Goal: Information Seeking & Learning: Learn about a topic

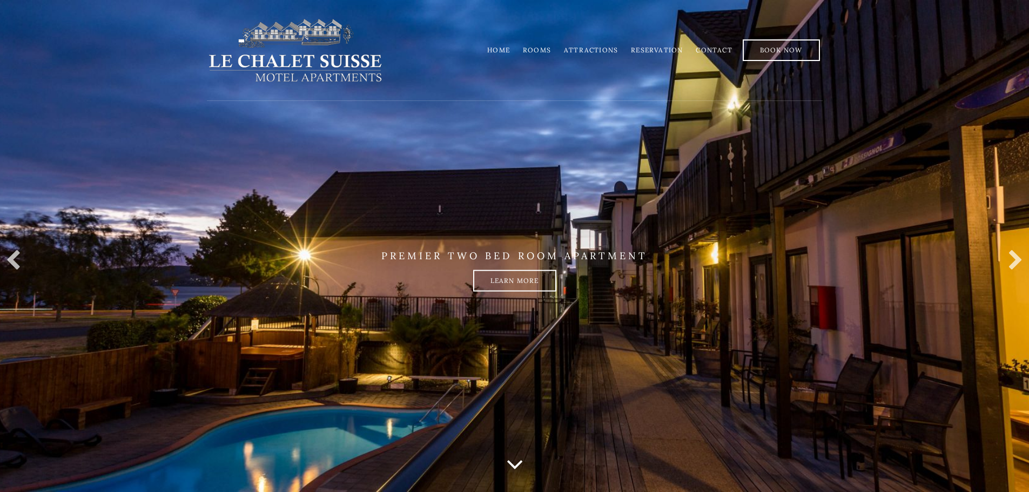
click at [543, 49] on link "Rooms" at bounding box center [537, 50] width 28 height 8
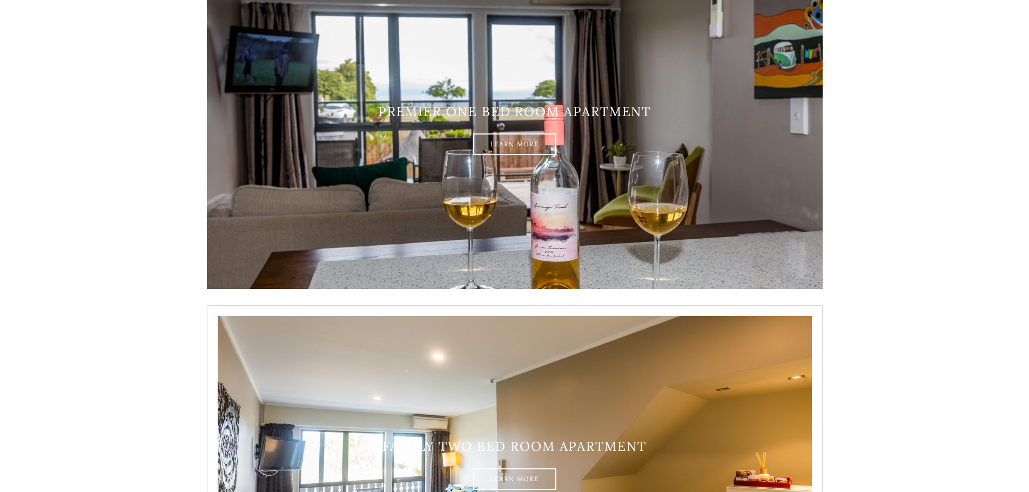
scroll to position [1267, 0]
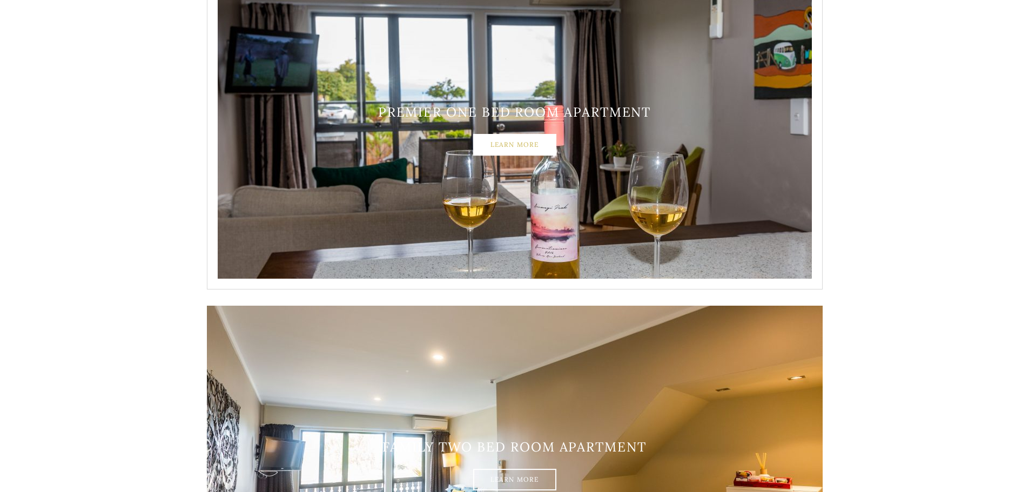
click at [517, 145] on link "Learn More" at bounding box center [514, 145] width 83 height 22
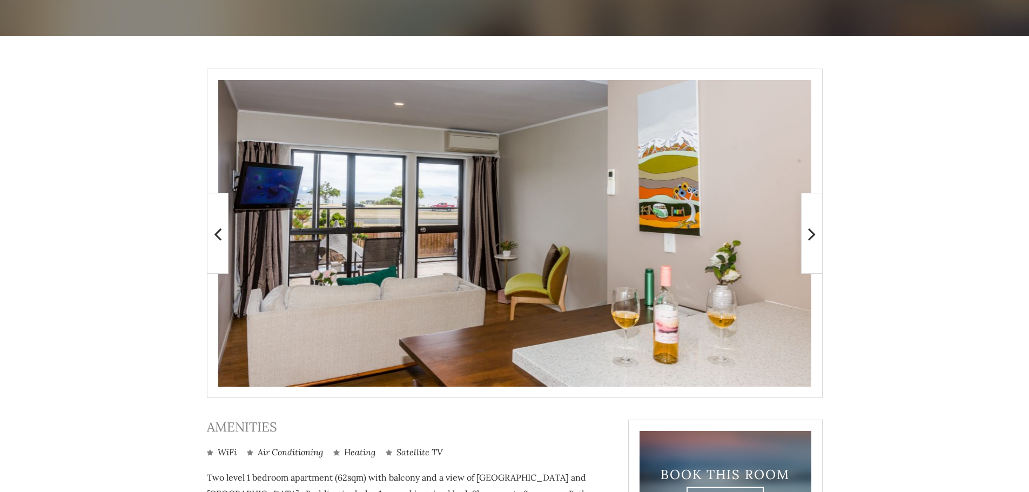
scroll to position [150, 0]
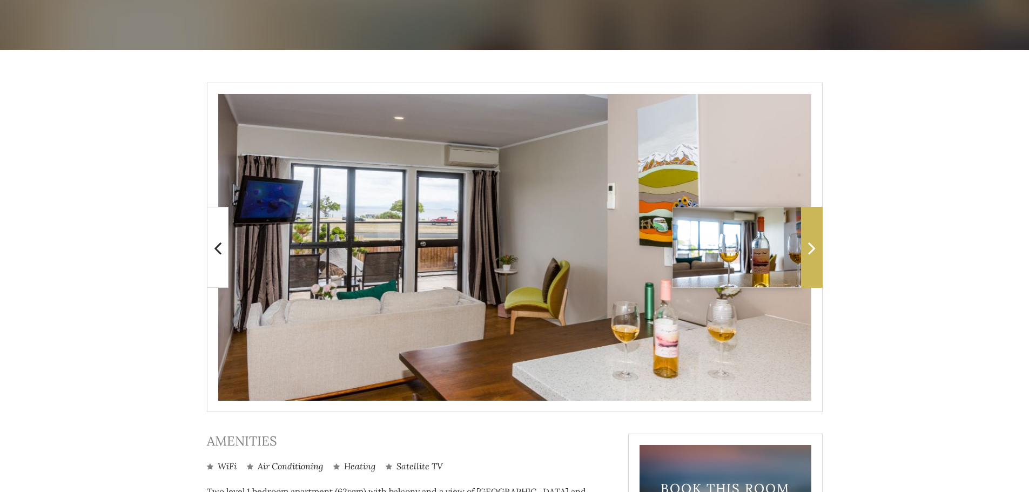
click at [809, 244] on icon at bounding box center [812, 248] width 8 height 22
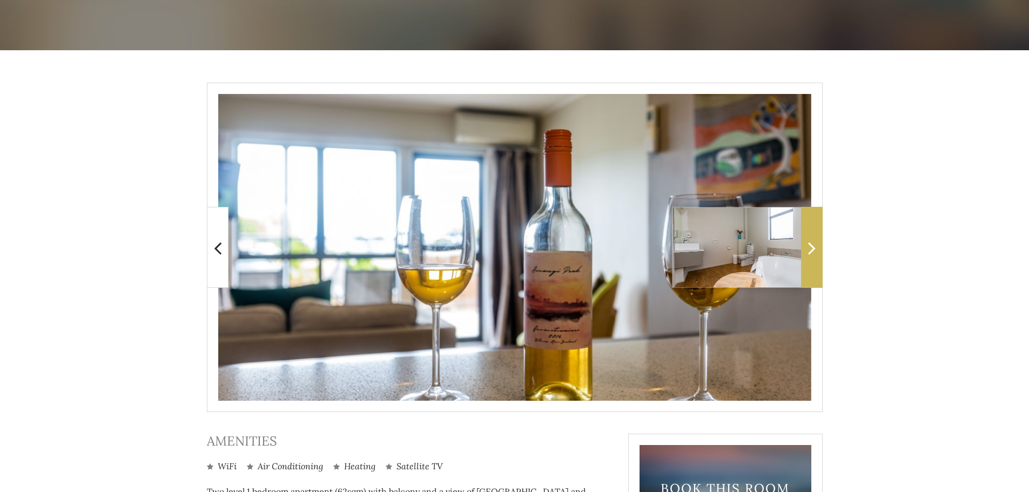
click at [815, 245] on icon at bounding box center [812, 248] width 8 height 22
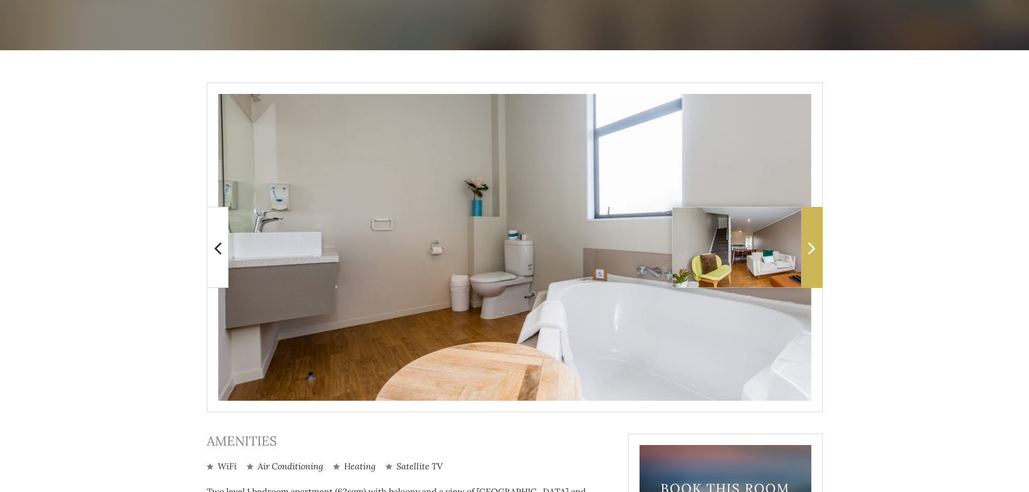
click at [815, 245] on icon at bounding box center [812, 248] width 8 height 22
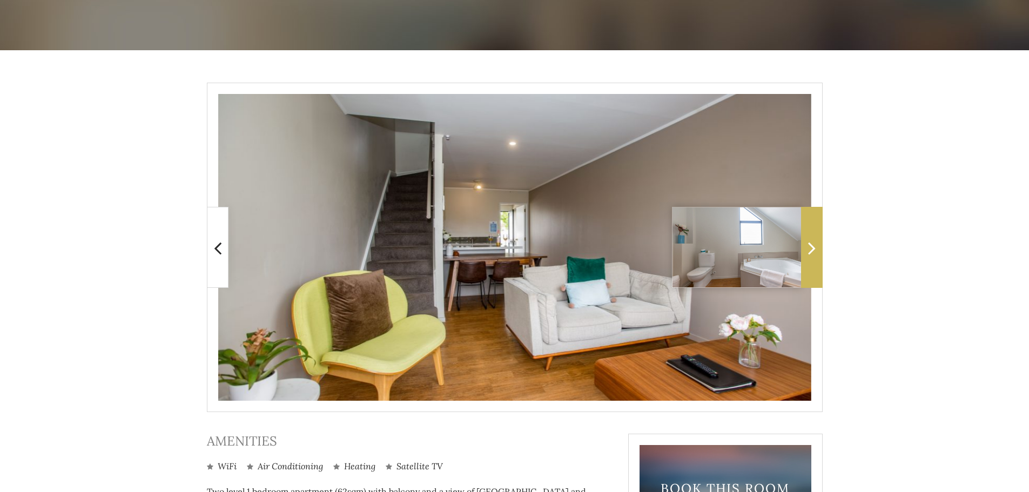
click at [815, 245] on icon at bounding box center [812, 248] width 8 height 22
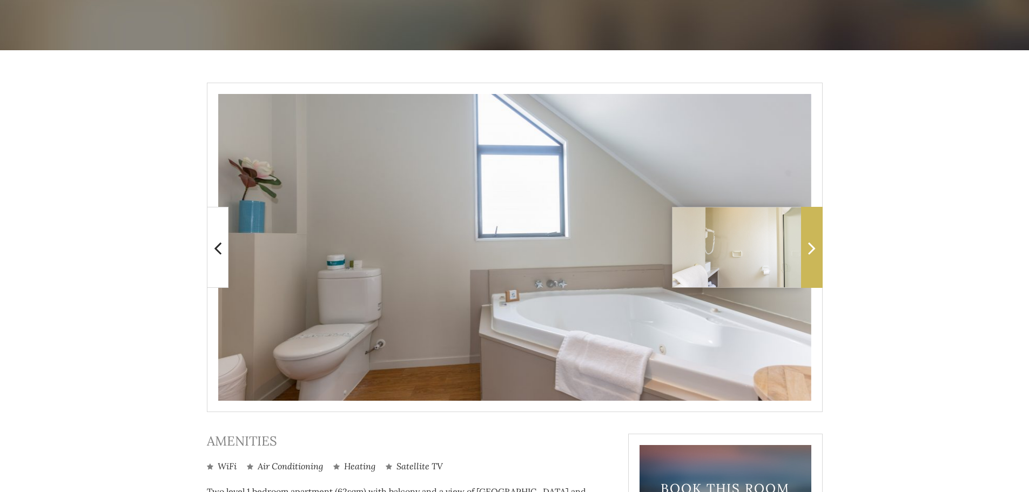
click at [815, 245] on icon at bounding box center [812, 248] width 8 height 22
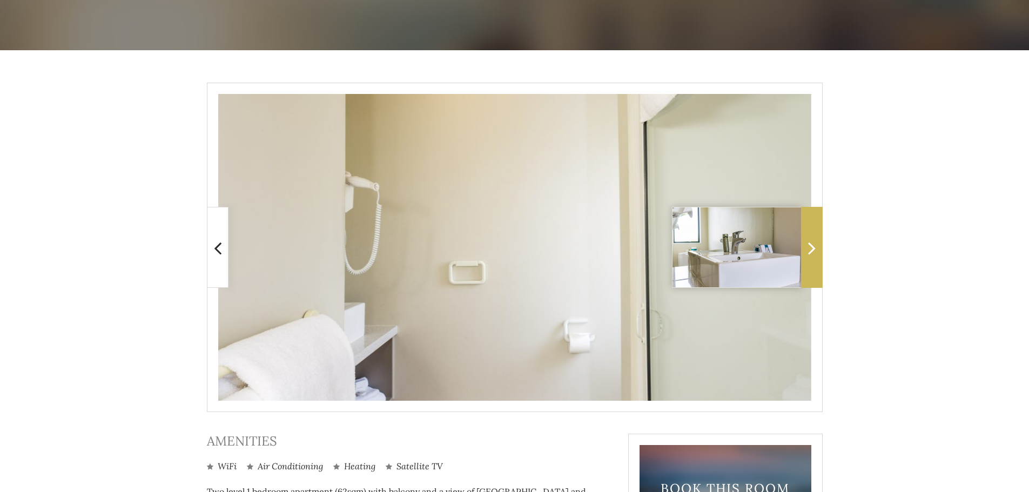
click at [815, 245] on icon at bounding box center [812, 248] width 8 height 22
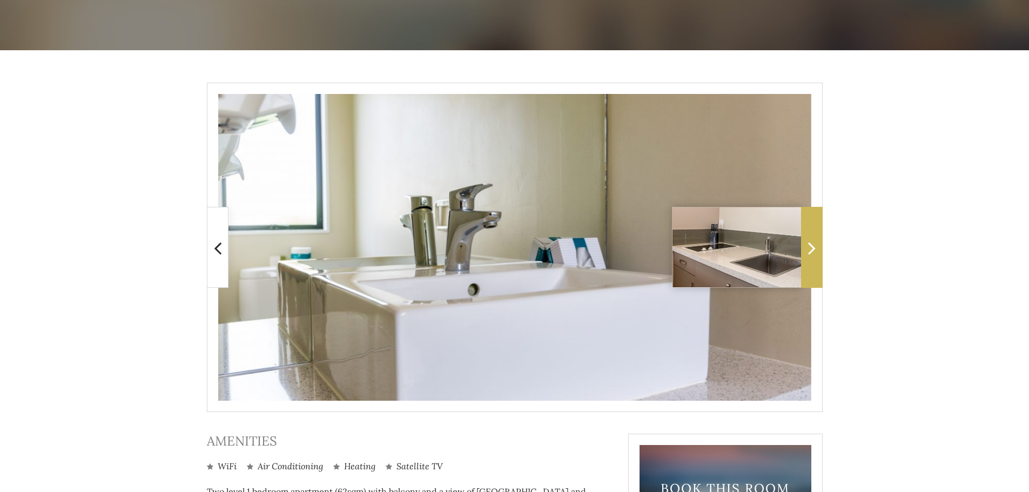
click at [815, 245] on icon at bounding box center [812, 248] width 8 height 22
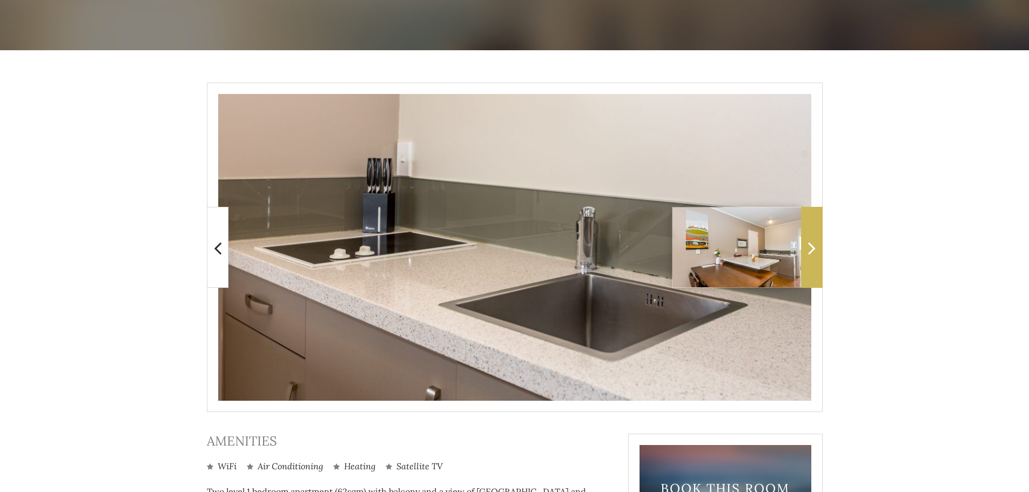
click at [815, 245] on icon at bounding box center [812, 248] width 8 height 22
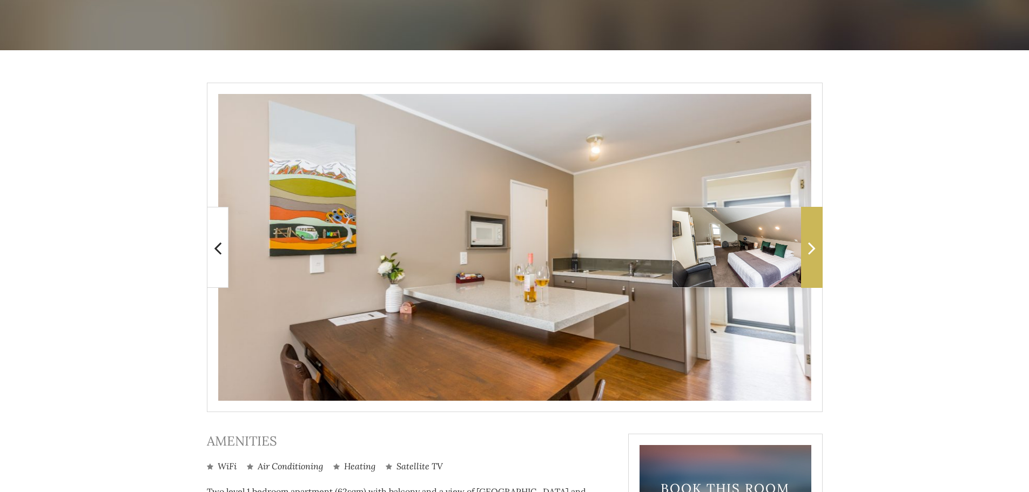
click at [815, 245] on icon at bounding box center [812, 248] width 8 height 22
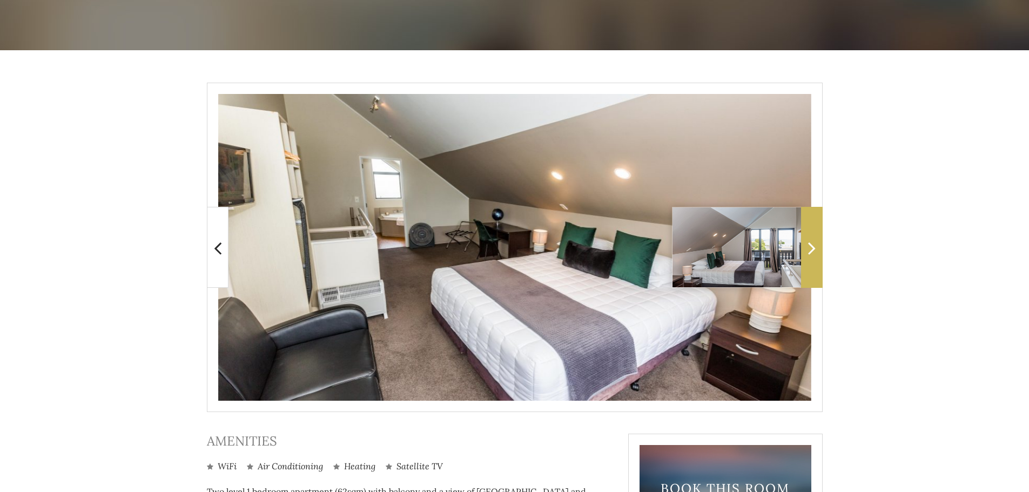
click at [815, 245] on icon at bounding box center [812, 248] width 8 height 22
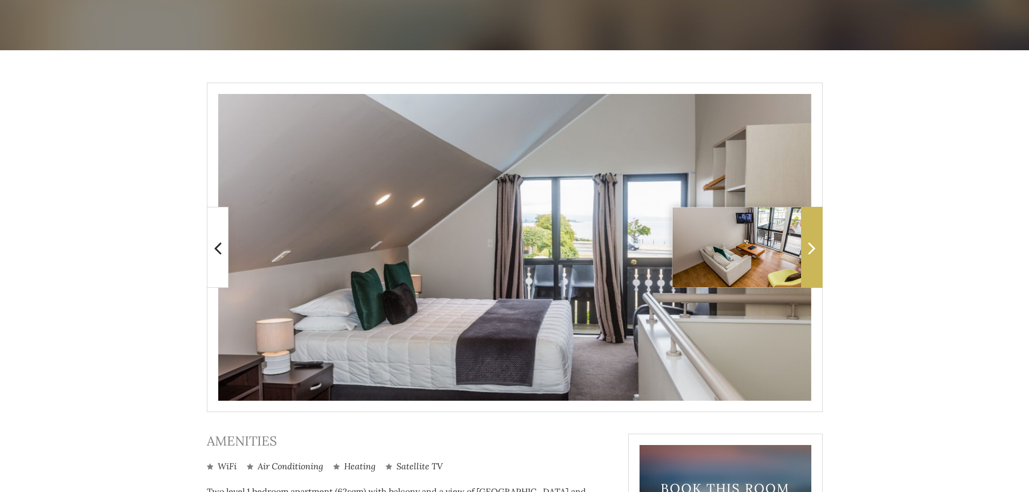
click at [815, 245] on icon at bounding box center [812, 248] width 8 height 22
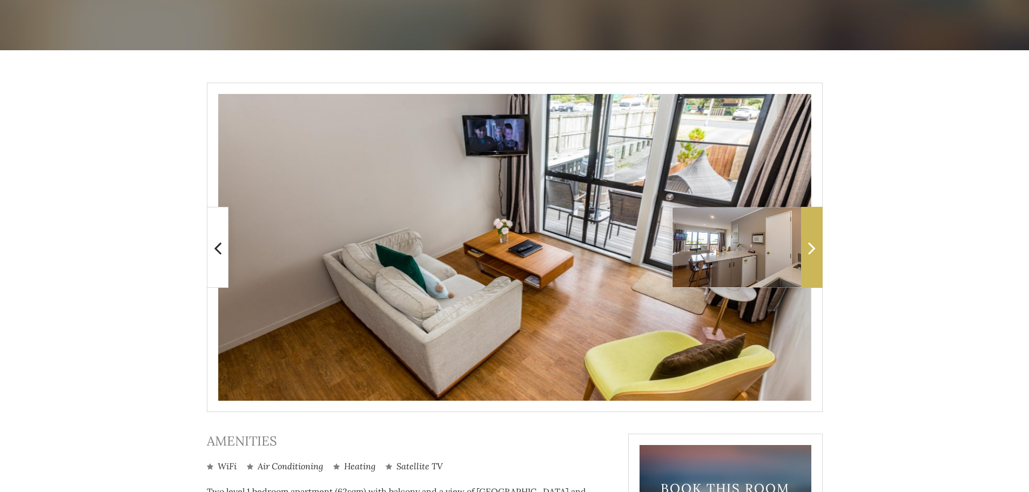
click at [815, 245] on icon at bounding box center [812, 248] width 8 height 22
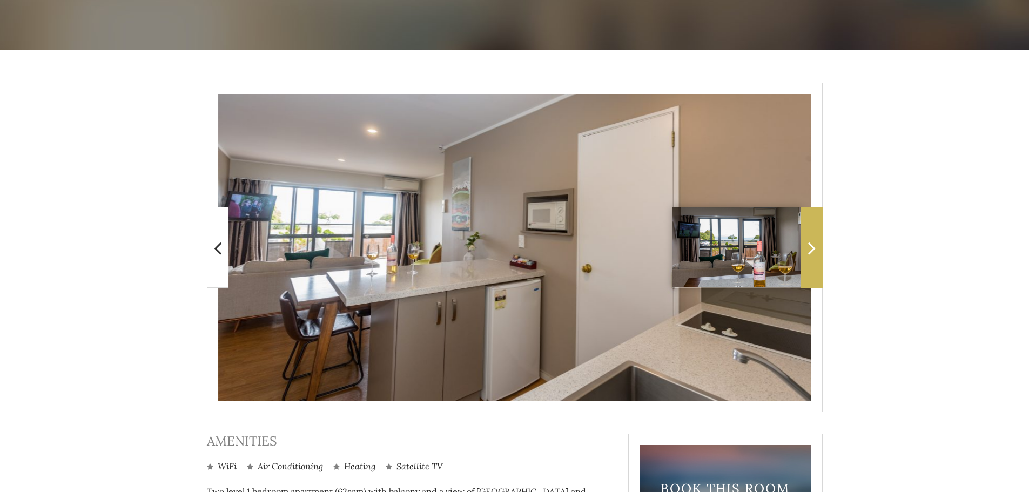
click at [815, 245] on icon at bounding box center [812, 248] width 8 height 22
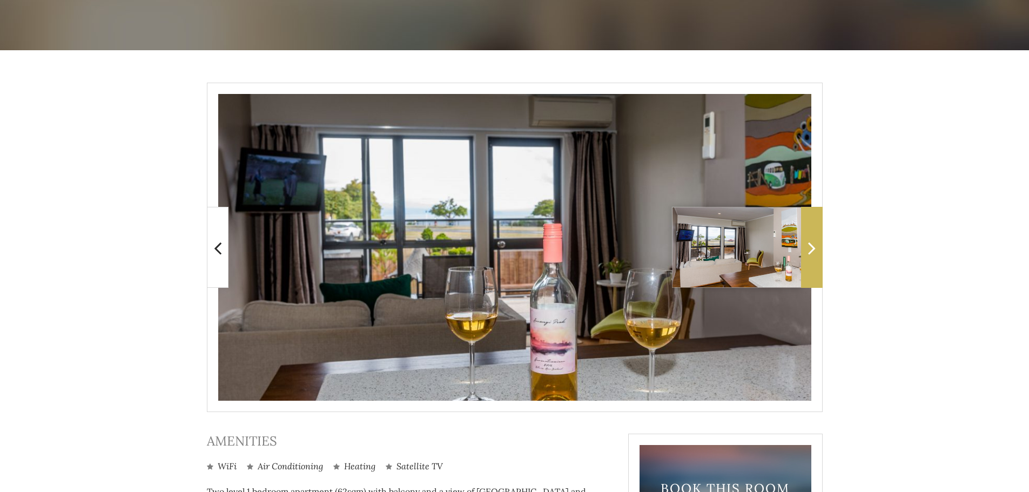
click at [815, 245] on icon at bounding box center [812, 248] width 8 height 22
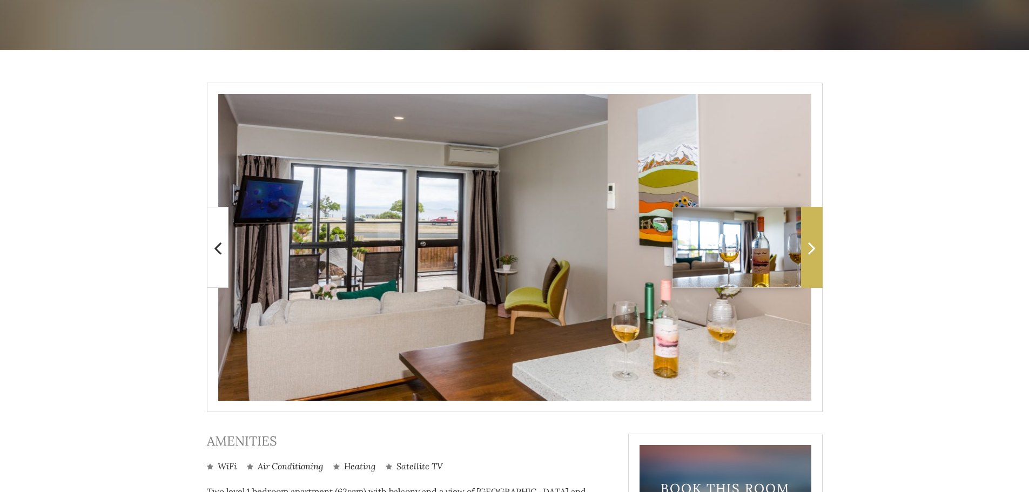
click at [815, 245] on icon at bounding box center [812, 248] width 8 height 22
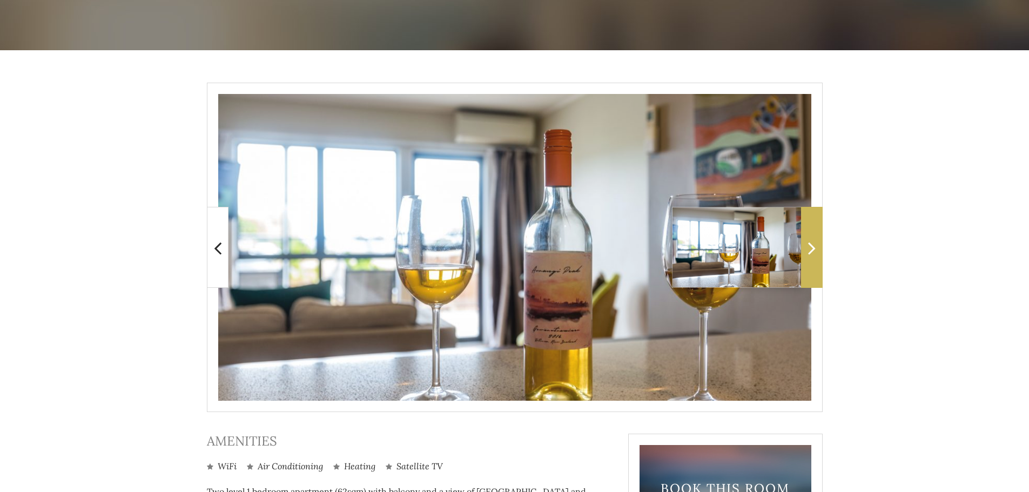
click at [815, 245] on icon at bounding box center [812, 248] width 8 height 22
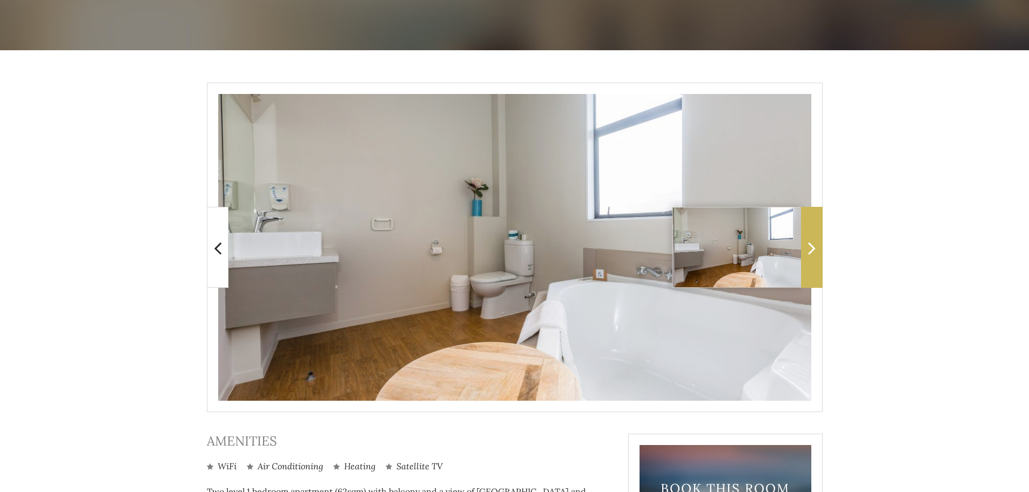
click at [815, 245] on icon at bounding box center [812, 248] width 8 height 22
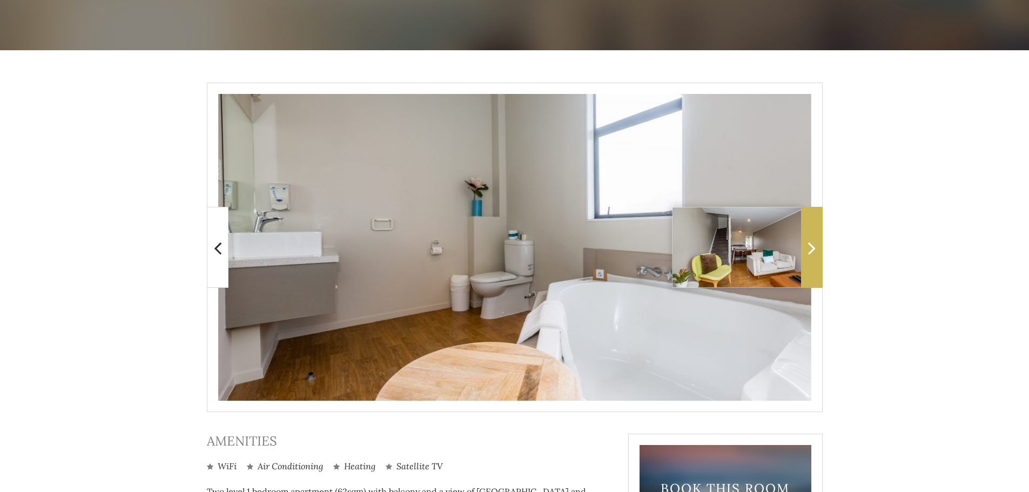
click at [814, 250] on icon at bounding box center [812, 248] width 8 height 22
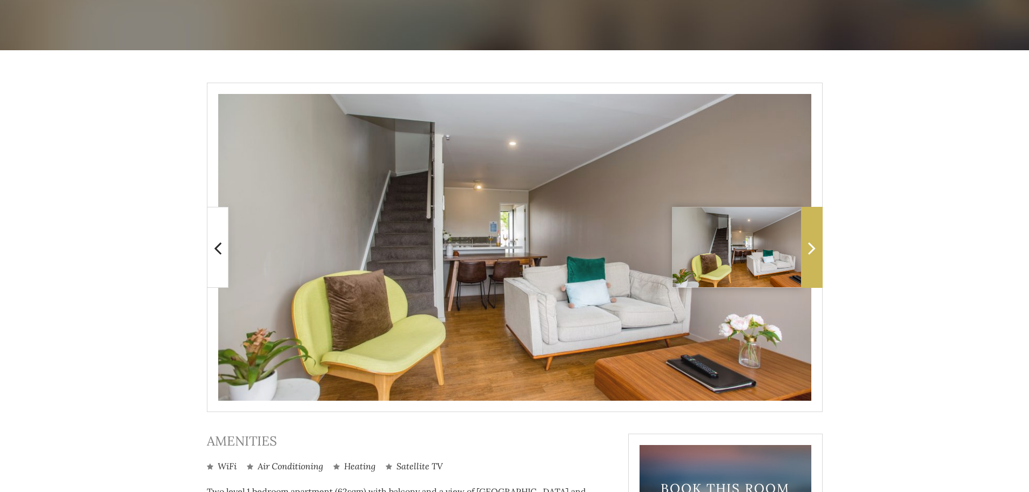
click at [813, 252] on icon at bounding box center [812, 248] width 8 height 22
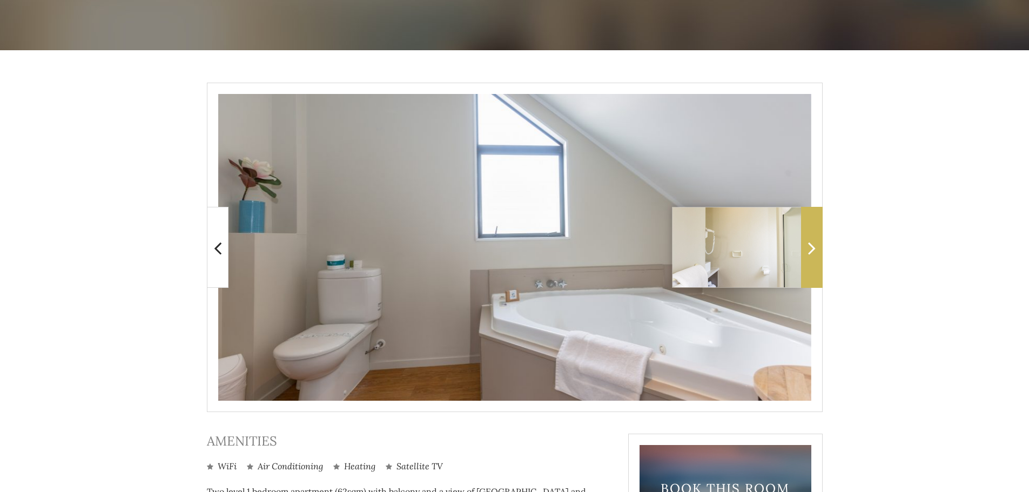
click at [813, 252] on icon at bounding box center [812, 248] width 8 height 22
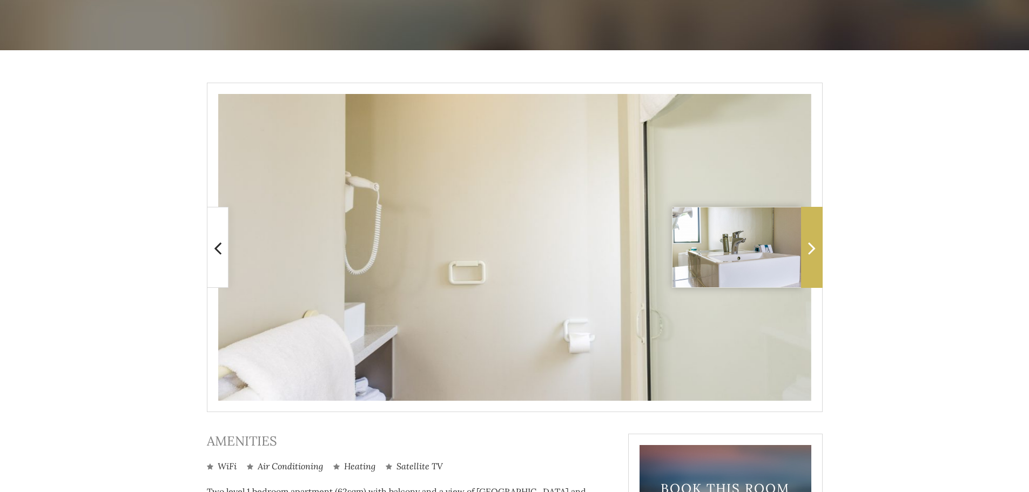
click at [813, 252] on icon at bounding box center [812, 248] width 8 height 22
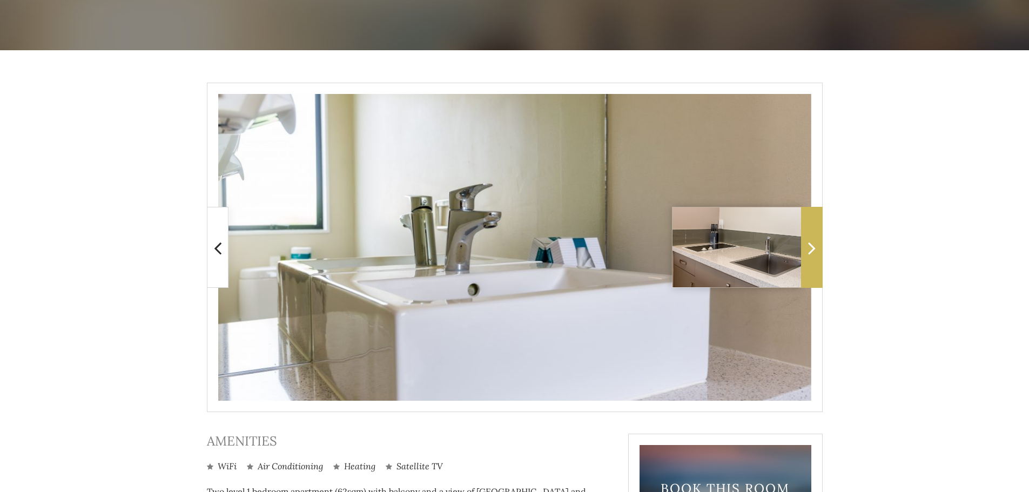
click at [813, 252] on icon at bounding box center [812, 248] width 8 height 22
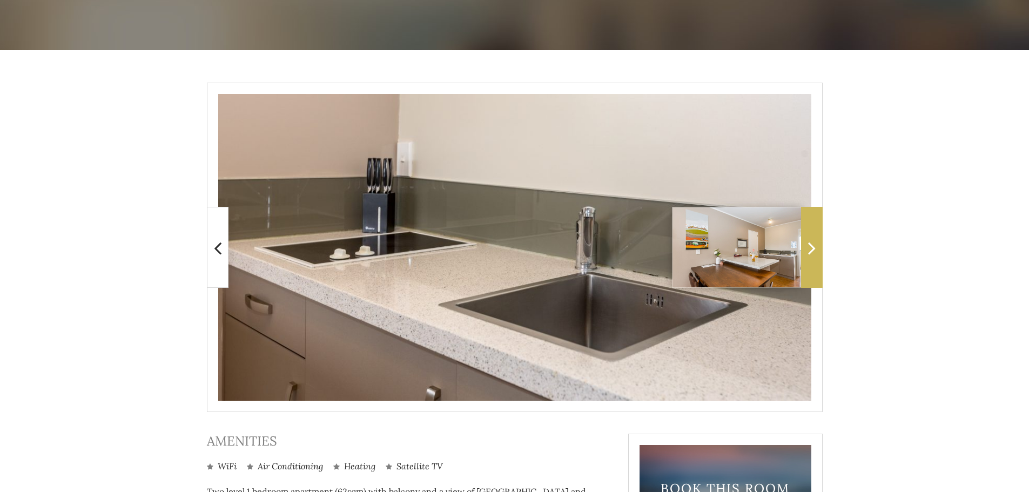
click at [813, 252] on icon at bounding box center [812, 248] width 8 height 22
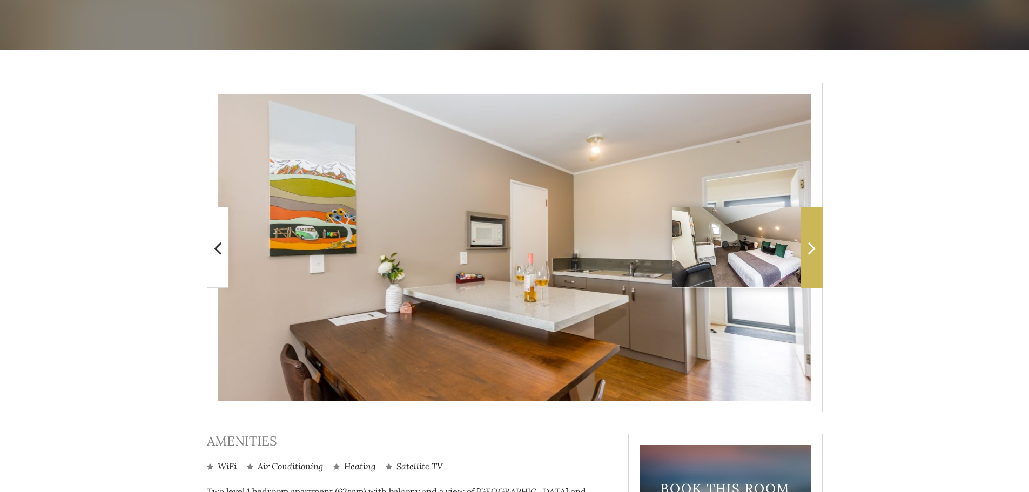
click at [813, 252] on icon at bounding box center [812, 248] width 8 height 22
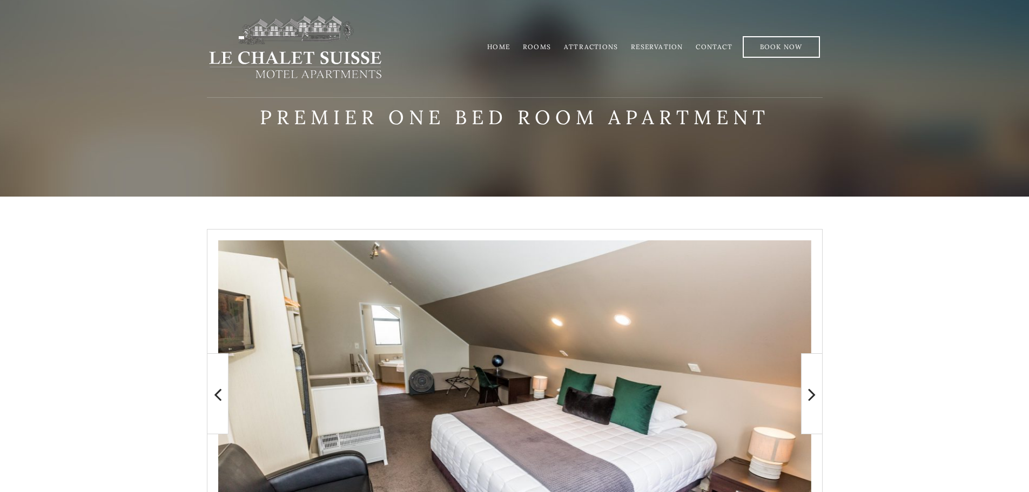
scroll to position [0, 0]
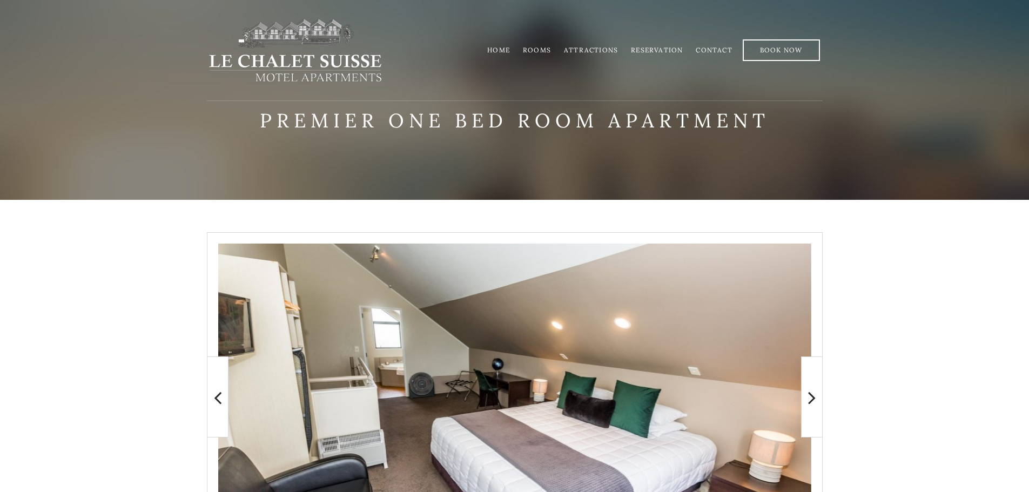
click at [509, 49] on link "Home" at bounding box center [498, 50] width 23 height 8
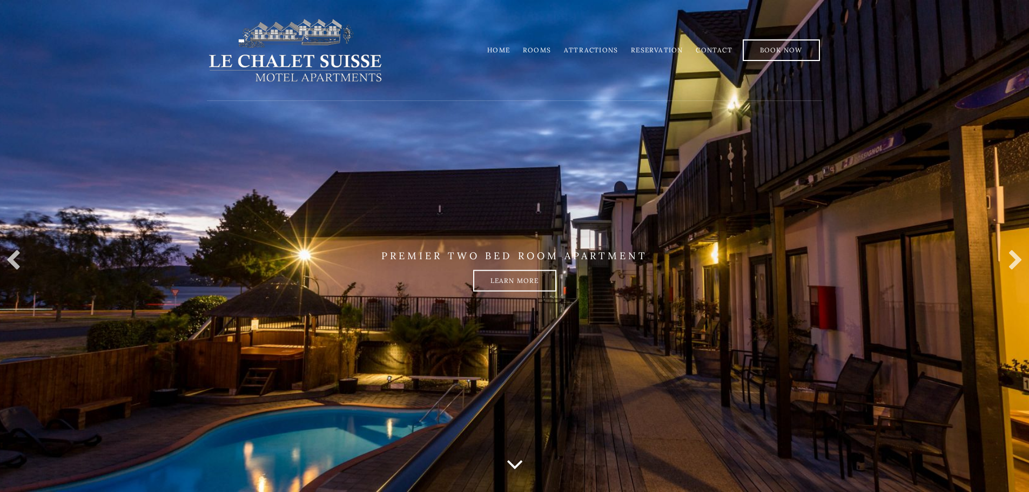
click at [549, 49] on link "Rooms" at bounding box center [537, 50] width 28 height 8
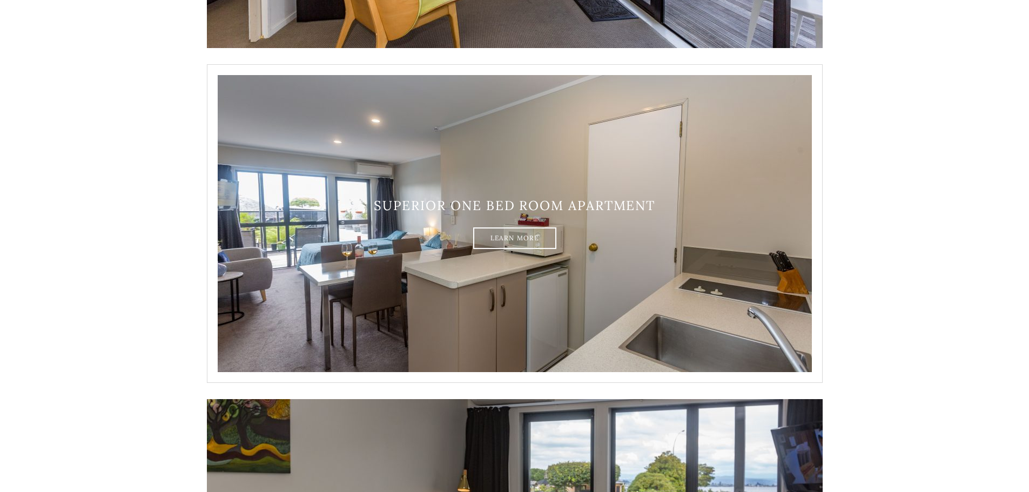
scroll to position [540, 0]
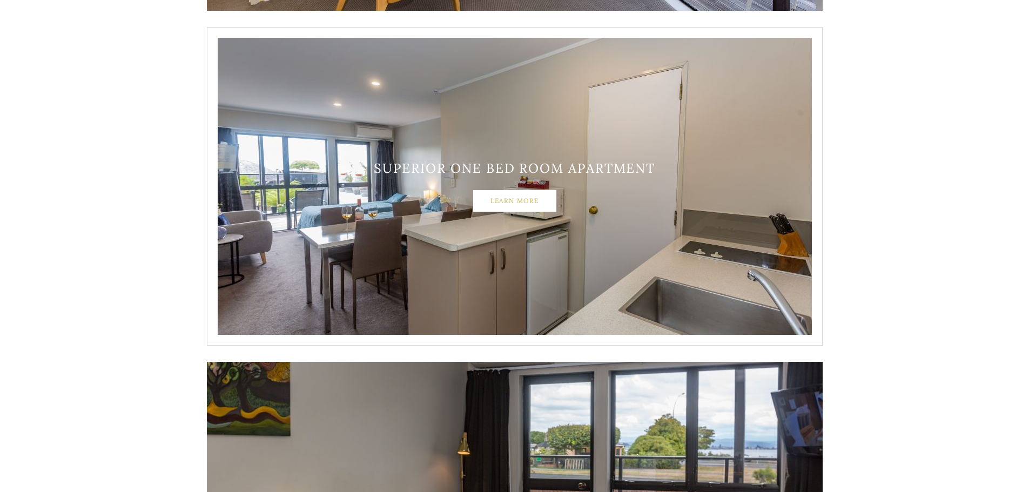
click at [531, 201] on link "Learn More" at bounding box center [514, 201] width 83 height 22
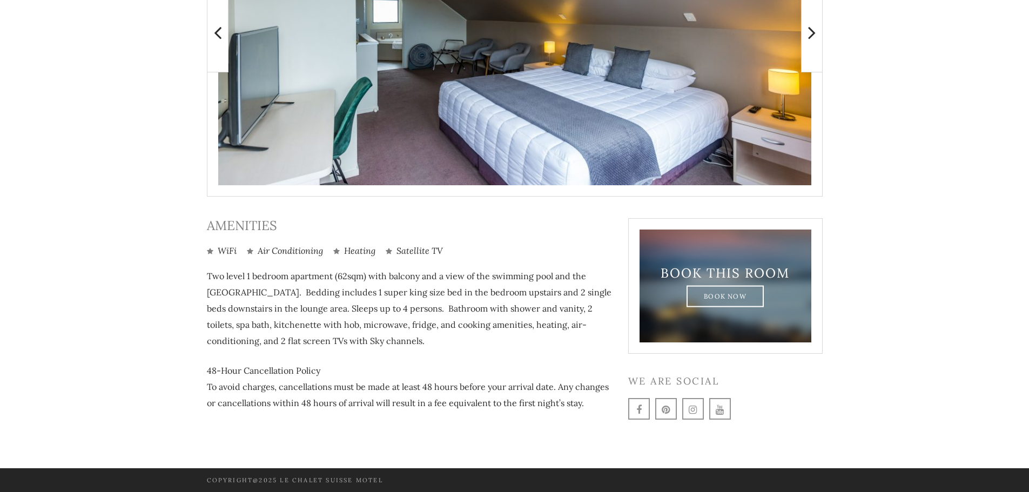
scroll to position [366, 0]
